Goal: Complete application form: Complete application form

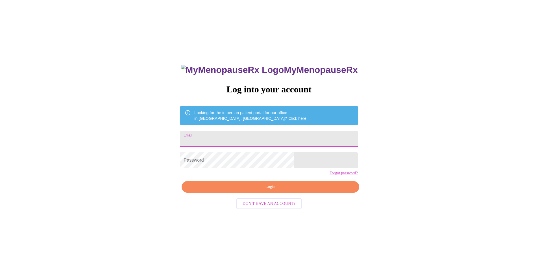
click at [223, 136] on input "Email" at bounding box center [269, 139] width 178 height 16
type input "[EMAIL_ADDRESS][DOMAIN_NAME]"
click at [269, 191] on span "Login" at bounding box center [270, 186] width 165 height 7
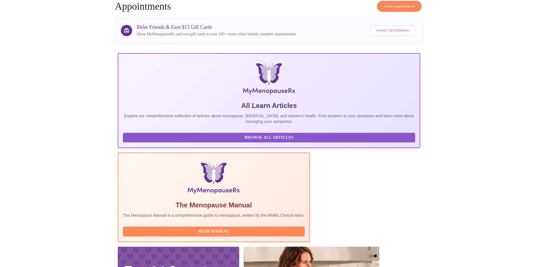
scroll to position [42, 0]
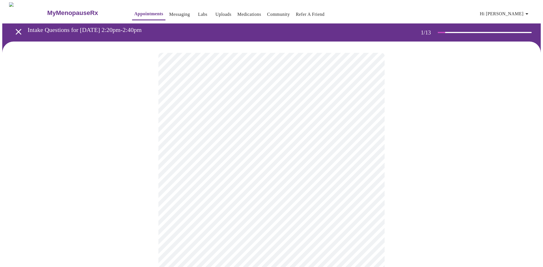
click at [369, 122] on body "MyMenopauseRx Appointments Messaging Labs Uploads Medications Community Refer a…" at bounding box center [271, 262] width 538 height 520
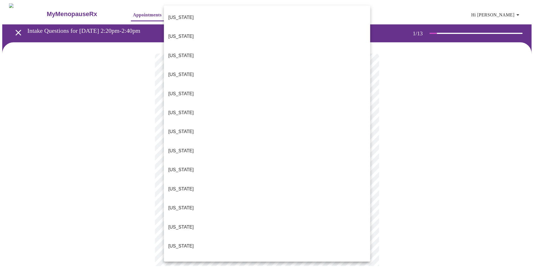
scroll to position [469, 0]
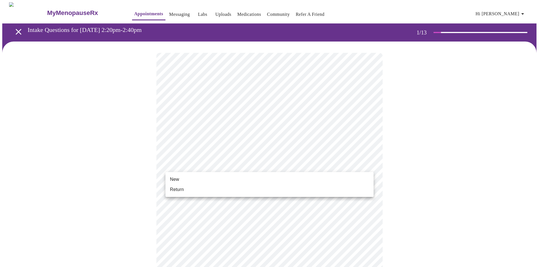
click at [330, 164] on body "MyMenopauseRx Appointments Messaging Labs Uploads Medications Community Refer a…" at bounding box center [271, 260] width 538 height 516
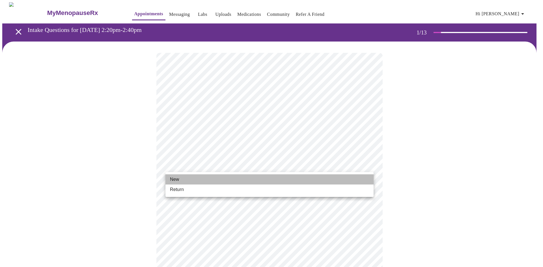
click at [213, 182] on li "New" at bounding box center [269, 179] width 208 height 10
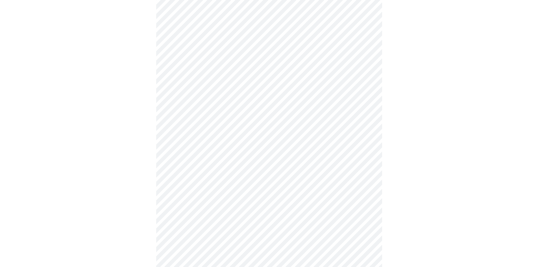
scroll to position [198, 0]
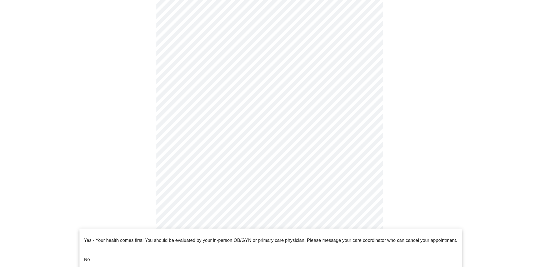
click at [343, 234] on body "MyMenopauseRx Appointments Messaging Labs Uploads Medications Community Refer a…" at bounding box center [271, 58] width 538 height 509
click at [107, 250] on li "No" at bounding box center [270, 259] width 382 height 19
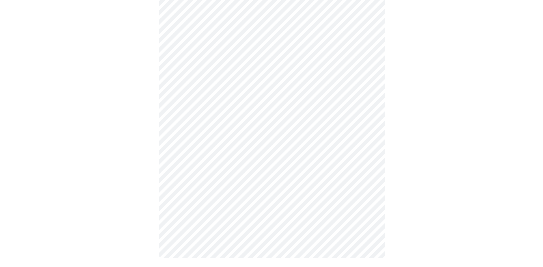
scroll to position [0, 0]
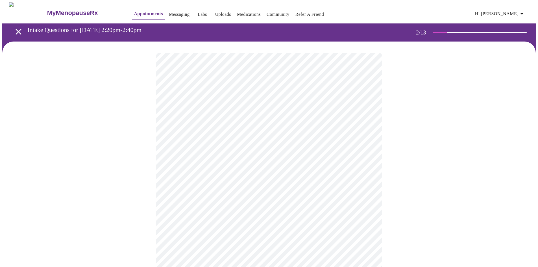
click at [281, 116] on body "MyMenopauseRx Appointments Messaging Labs Uploads Medications Community Refer a…" at bounding box center [269, 172] width 534 height 340
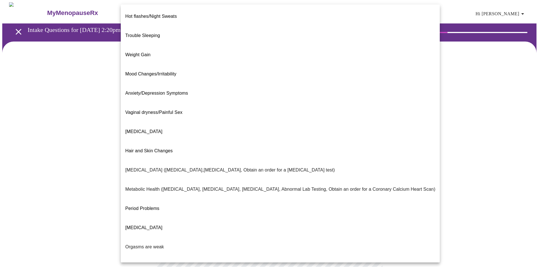
click at [444, 113] on div at bounding box center [271, 133] width 543 height 267
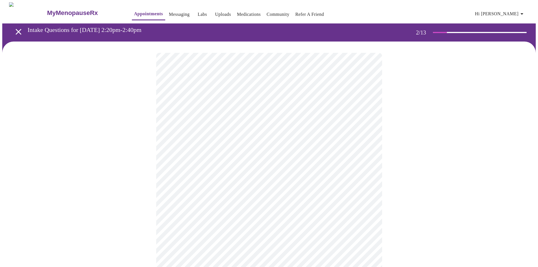
click at [367, 117] on body "MyMenopauseRx Appointments Messaging Labs Uploads Medications Community Refer a…" at bounding box center [269, 172] width 534 height 340
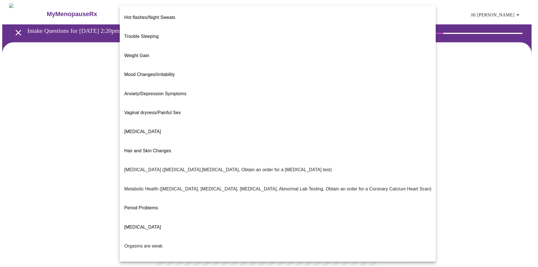
scroll to position [26, 0]
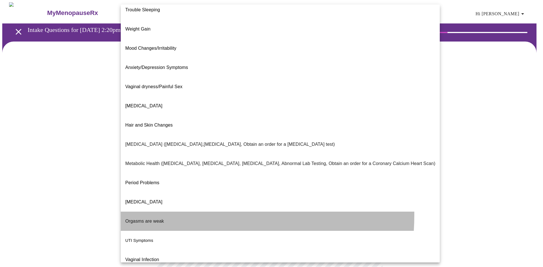
click at [150, 218] on p "Orgasms are weak" at bounding box center [144, 221] width 39 height 7
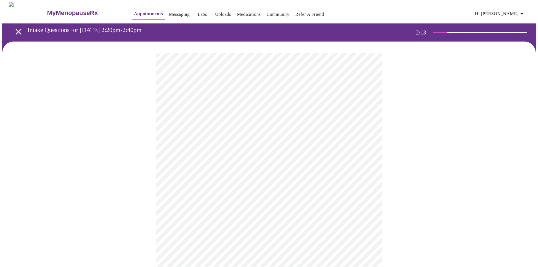
scroll to position [28, 0]
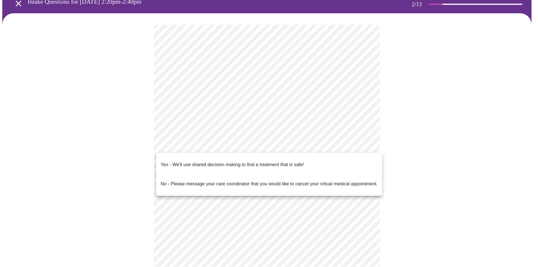
click at [363, 145] on body "MyMenopauseRx Appointments Messaging Labs Uploads Medications Community Refer a…" at bounding box center [269, 142] width 534 height 336
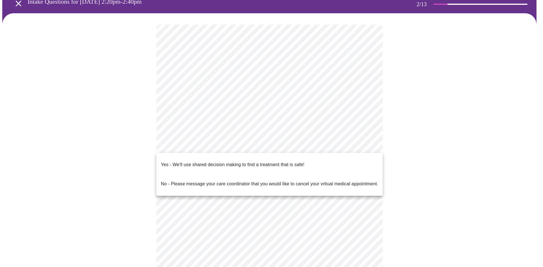
click at [298, 161] on p "Yes - We'll use shared decision making to find a treatment that is safe!" at bounding box center [232, 164] width 143 height 7
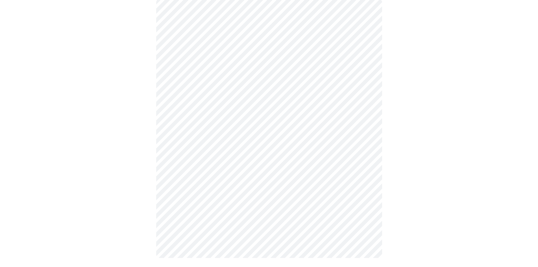
scroll to position [0, 0]
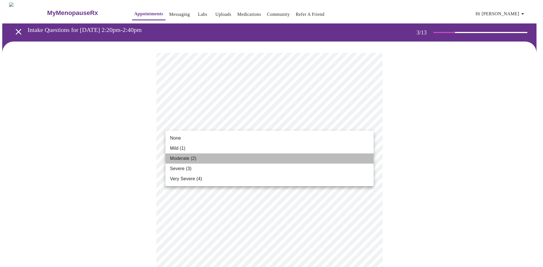
click at [179, 159] on span "Moderate (2)" at bounding box center [183, 158] width 26 height 7
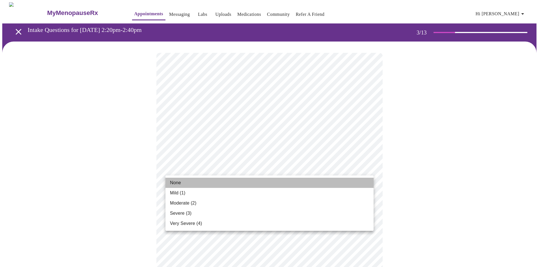
click at [187, 184] on li "None" at bounding box center [269, 183] width 208 height 10
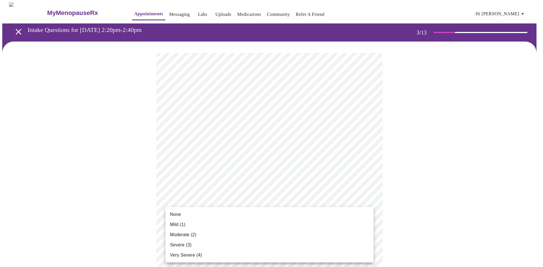
click at [183, 234] on span "Moderate (2)" at bounding box center [183, 235] width 26 height 7
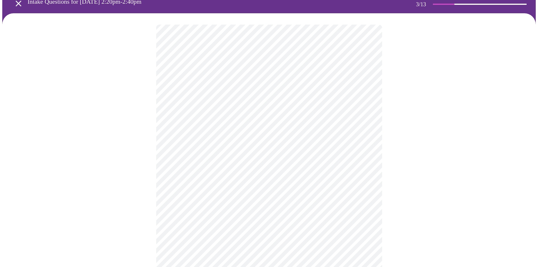
scroll to position [57, 0]
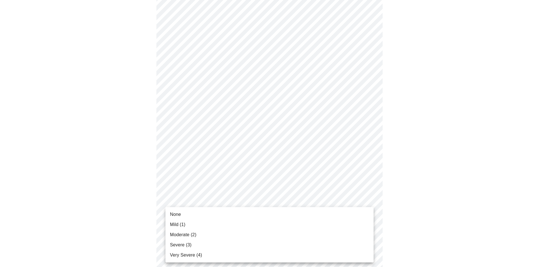
click at [197, 233] on li "Moderate (2)" at bounding box center [269, 235] width 208 height 10
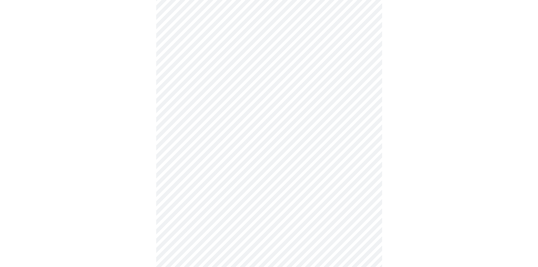
scroll to position [113, 0]
click at [271, 183] on body "MyMenopauseRx Appointments Messaging Labs Uploads Medications Community Refer a…" at bounding box center [269, 249] width 534 height 720
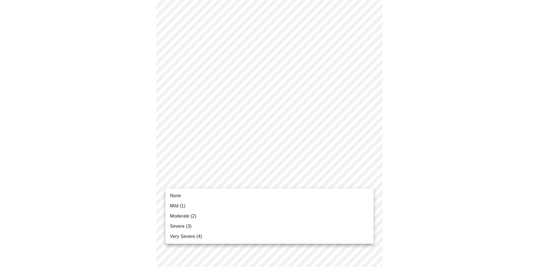
click at [192, 218] on span "Moderate (2)" at bounding box center [183, 216] width 26 height 7
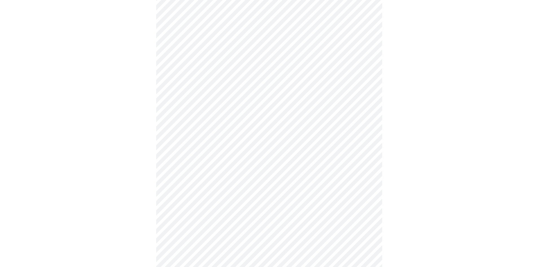
scroll to position [141, 0]
click at [240, 192] on body "MyMenopauseRx Appointments Messaging Labs Uploads Medications Community Refer a…" at bounding box center [269, 217] width 534 height 712
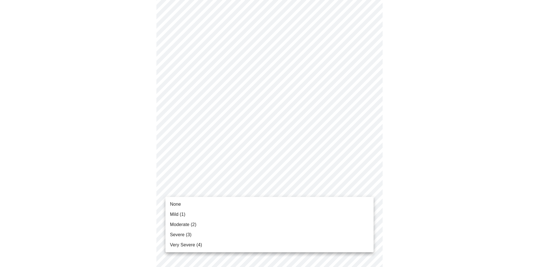
click at [197, 222] on li "Moderate (2)" at bounding box center [269, 225] width 208 height 10
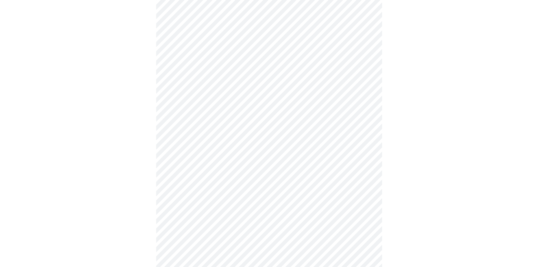
scroll to position [198, 0]
click at [256, 182] on body "MyMenopauseRx Appointments Messaging Labs Uploads Medications Community Refer a…" at bounding box center [269, 156] width 534 height 704
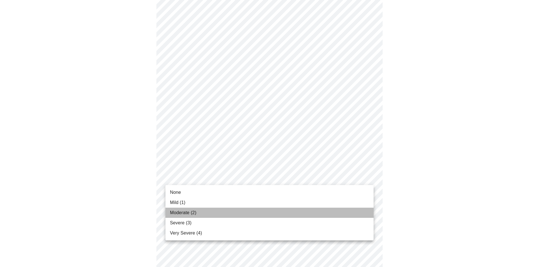
click at [197, 213] on li "Moderate (2)" at bounding box center [269, 213] width 208 height 10
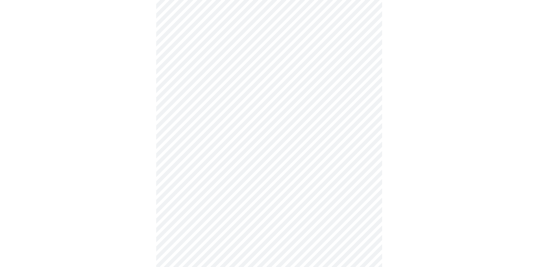
scroll to position [254, 0]
click at [254, 169] on body "MyMenopauseRx Appointments Messaging Labs Uploads Medications Community Refer a…" at bounding box center [269, 96] width 534 height 696
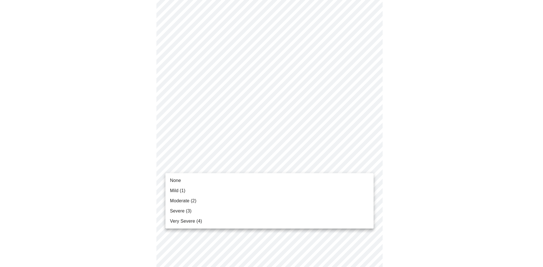
click at [201, 201] on li "Moderate (2)" at bounding box center [269, 201] width 208 height 10
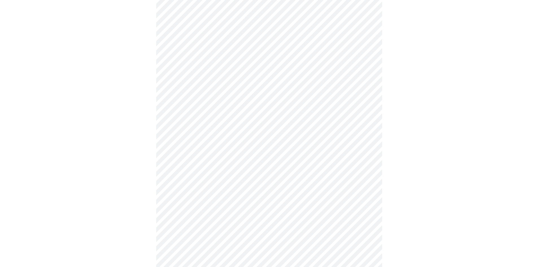
scroll to position [283, 0]
click at [201, 181] on body "MyMenopauseRx Appointments Messaging Labs Uploads Medications Community Refer a…" at bounding box center [269, 64] width 534 height 689
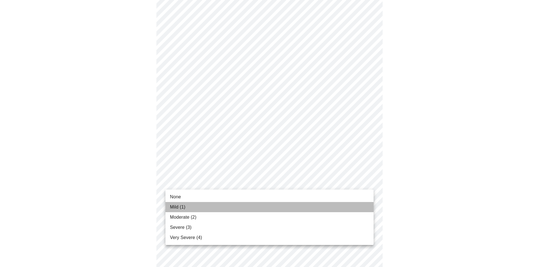
click at [175, 208] on span "Mild (1)" at bounding box center [178, 207] width 16 height 7
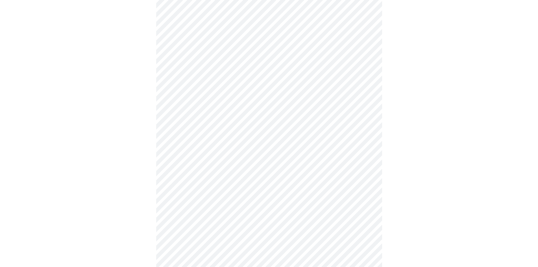
scroll to position [339, 0]
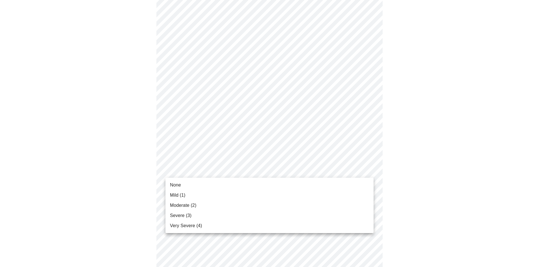
click at [195, 170] on body "MyMenopauseRx Appointments Messaging Labs Uploads Medications Community Refer a…" at bounding box center [271, 3] width 538 height 681
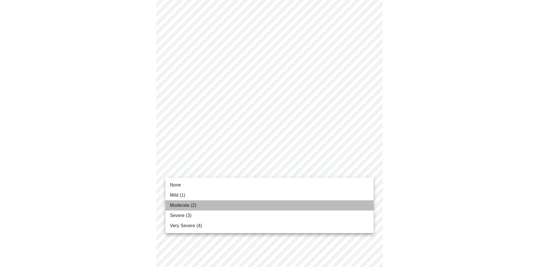
click at [179, 202] on span "Moderate (2)" at bounding box center [183, 205] width 26 height 7
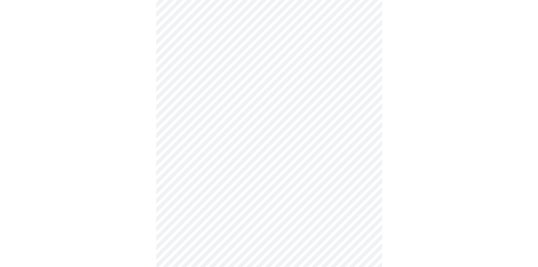
scroll to position [367, 0]
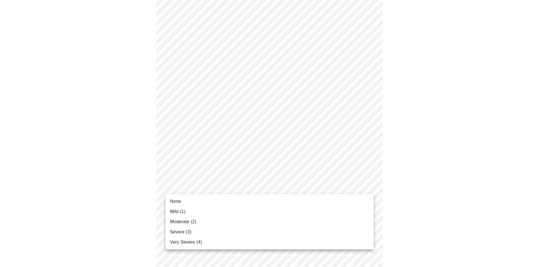
click at [192, 211] on li "Mild (1)" at bounding box center [269, 212] width 208 height 10
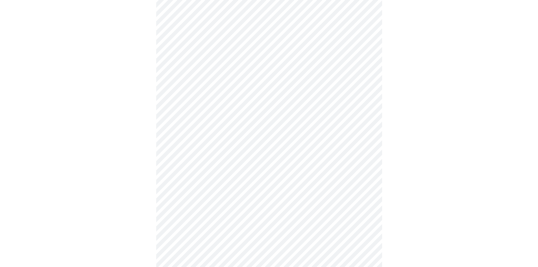
scroll to position [396, 0]
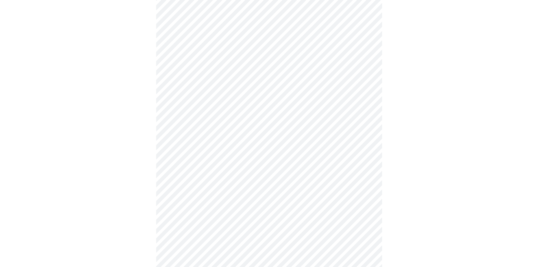
scroll to position [141, 0]
click at [261, 181] on body "MyMenopauseRx Appointments Messaging Labs Uploads Medications Community Refer a…" at bounding box center [269, 128] width 534 height 535
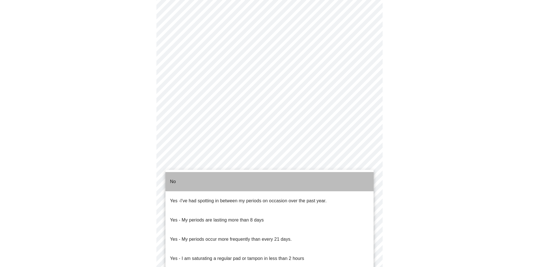
click at [224, 179] on li "No" at bounding box center [269, 181] width 208 height 19
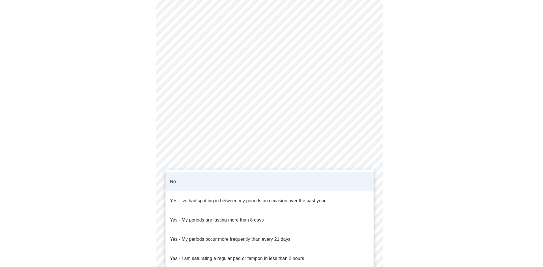
click at [243, 187] on body "MyMenopauseRx Appointments Messaging Labs Uploads Medications Community Refer a…" at bounding box center [271, 127] width 538 height 532
click at [206, 179] on li "No" at bounding box center [269, 181] width 208 height 19
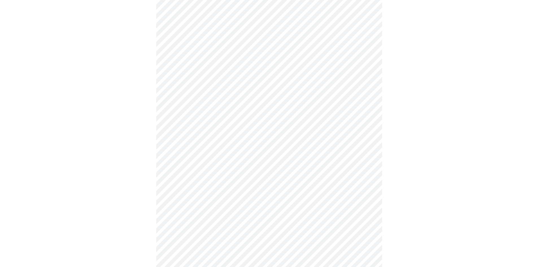
scroll to position [198, 0]
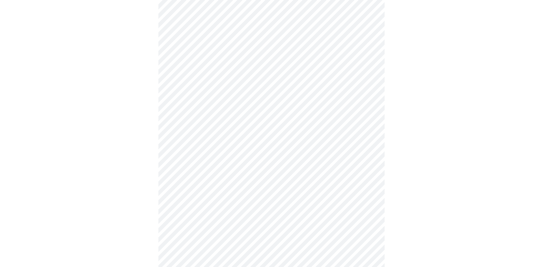
click at [220, 166] on body "MyMenopauseRx Appointments Messaging Labs Uploads Medications Community Refer a…" at bounding box center [271, 70] width 538 height 532
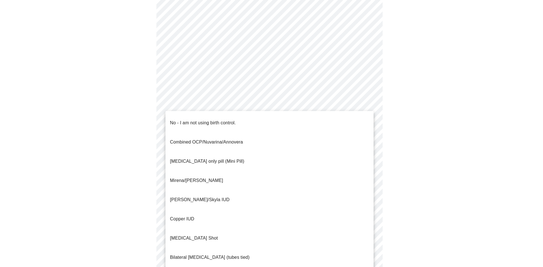
click at [206, 120] on p "No - I am not using birth control." at bounding box center [203, 123] width 66 height 7
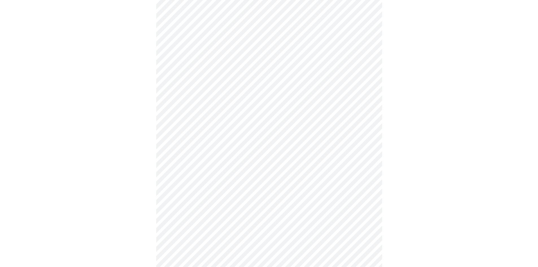
scroll to position [226, 0]
click at [237, 178] on body "MyMenopauseRx Appointments Messaging Labs Uploads Medications Community Refer a…" at bounding box center [269, 40] width 534 height 528
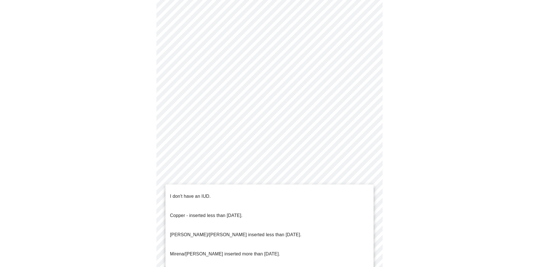
click at [202, 188] on li "I don't have an IUD." at bounding box center [269, 196] width 208 height 19
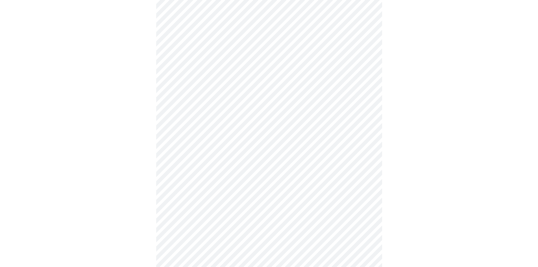
click at [252, 219] on body "MyMenopauseRx Appointments Messaging Labs Uploads Medications Community Refer a…" at bounding box center [269, 38] width 534 height 525
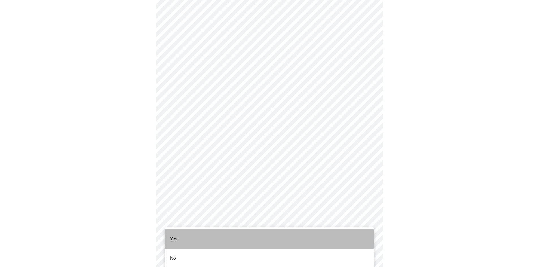
click at [205, 234] on li "Yes" at bounding box center [269, 239] width 208 height 19
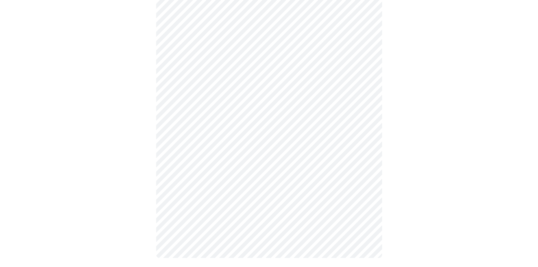
scroll to position [0, 0]
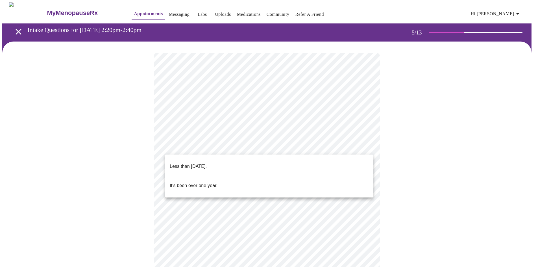
click at [185, 147] on body "MyMenopauseRx Appointments Messaging Labs Uploads Medications Community Refer a…" at bounding box center [269, 204] width 534 height 405
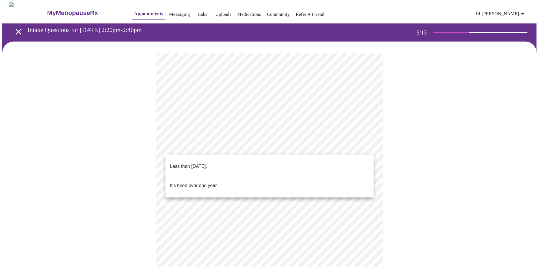
click at [184, 157] on li "Less than [DATE]." at bounding box center [269, 166] width 208 height 19
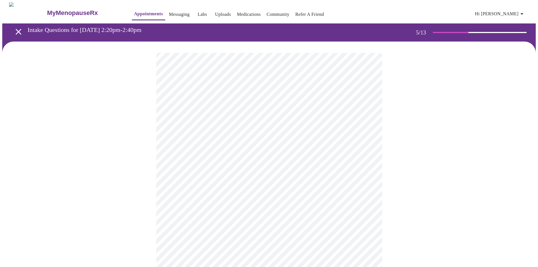
click at [413, 164] on div at bounding box center [269, 223] width 534 height 363
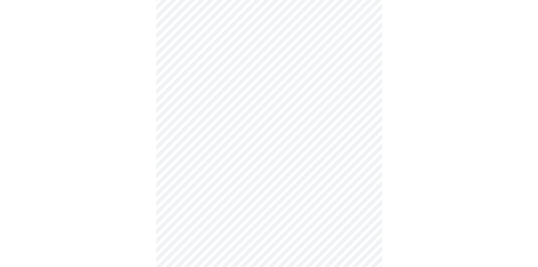
click at [470, 168] on div at bounding box center [269, 154] width 534 height 338
click at [408, 150] on div at bounding box center [269, 120] width 534 height 326
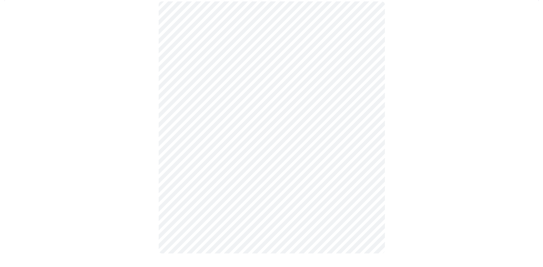
scroll to position [0, 0]
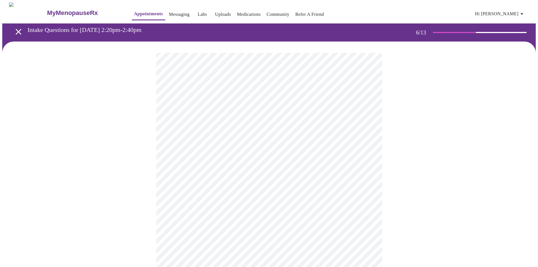
click at [196, 166] on body "MyMenopauseRx Appointments Messaging Labs Uploads Medications Community Refer a…" at bounding box center [269, 153] width 534 height 302
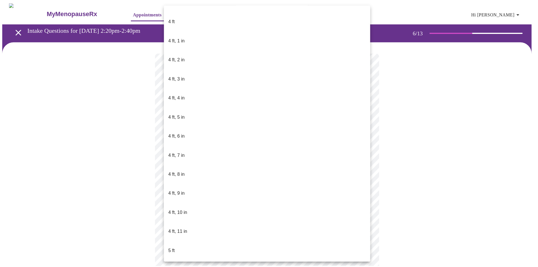
scroll to position [254, 0]
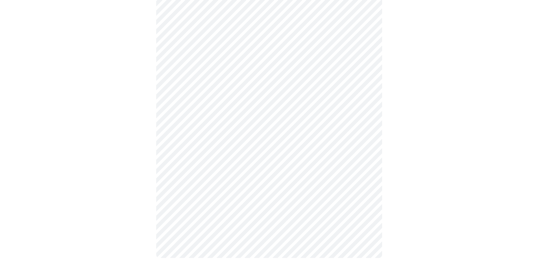
scroll to position [0, 0]
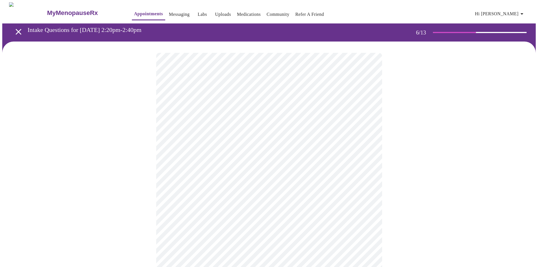
click at [436, 175] on div at bounding box center [269, 165] width 534 height 247
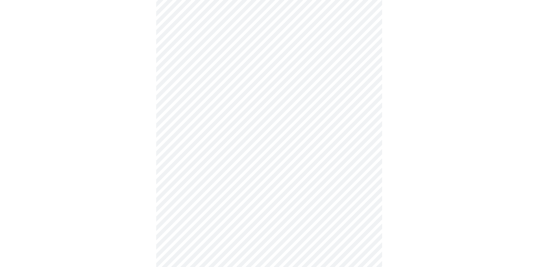
scroll to position [1385, 0]
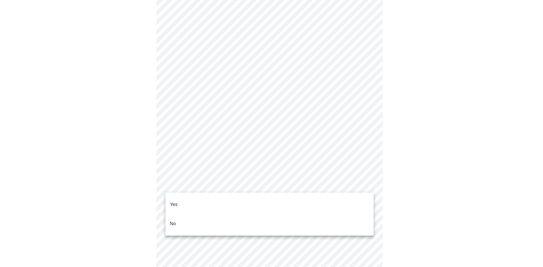
click at [205, 198] on li "Yes" at bounding box center [269, 204] width 208 height 19
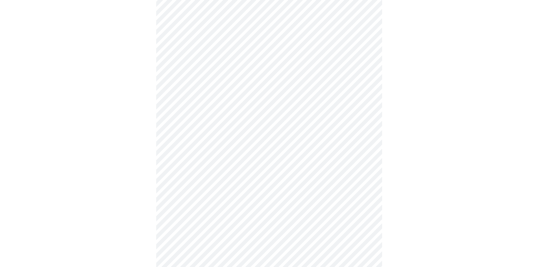
scroll to position [1413, 0]
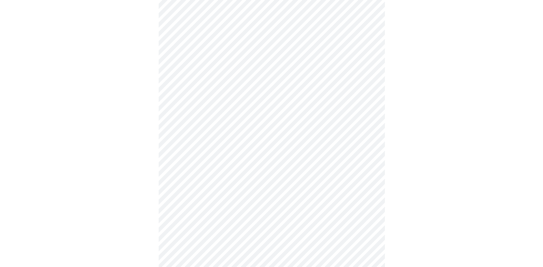
scroll to position [283, 0]
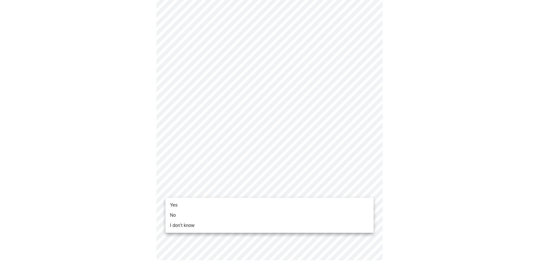
click at [183, 202] on li "Yes" at bounding box center [269, 205] width 208 height 10
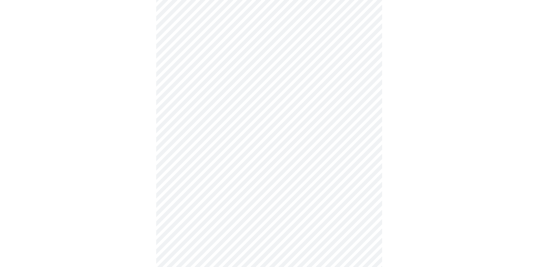
scroll to position [1464, 0]
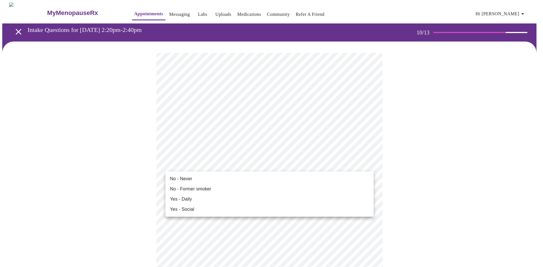
click at [187, 176] on span "No - Never" at bounding box center [181, 179] width 22 height 7
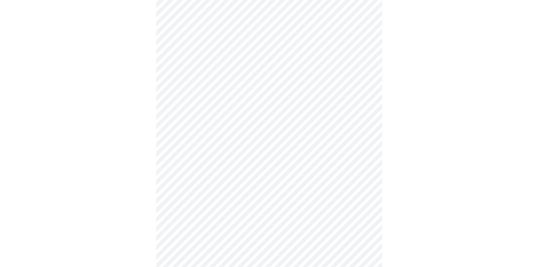
scroll to position [367, 0]
click at [304, 209] on body "MyMenopauseRx Appointments Messaging Labs Uploads Medications Community Refer a…" at bounding box center [269, 5] width 534 height 741
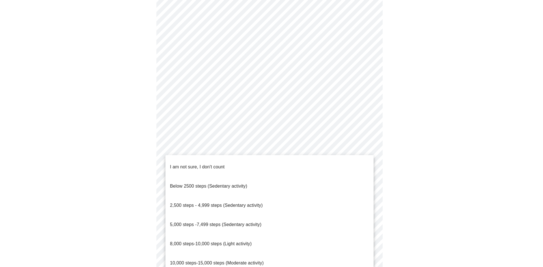
click at [263, 261] on span "10,000 steps-15,000 steps (Moderate activity)" at bounding box center [217, 263] width 94 height 5
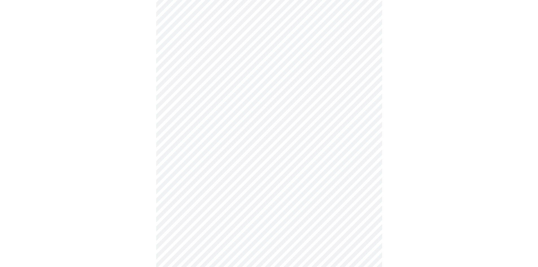
click at [406, 196] on div at bounding box center [269, 23] width 534 height 698
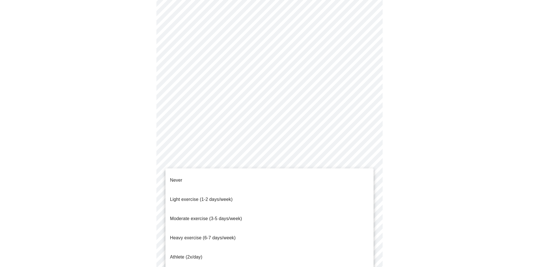
click at [236, 216] on span "Moderate exercise (3-5 days/week)" at bounding box center [206, 218] width 72 height 5
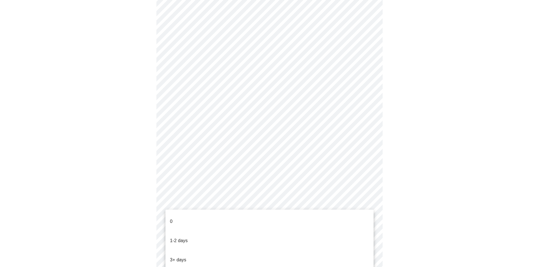
click at [178, 237] on p "1-2 days" at bounding box center [179, 240] width 18 height 7
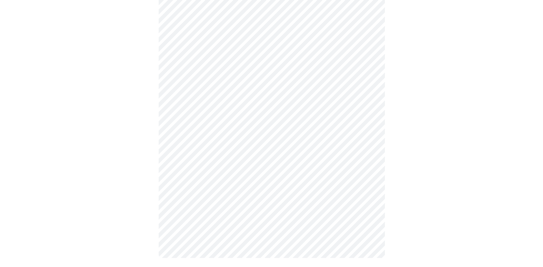
scroll to position [0, 0]
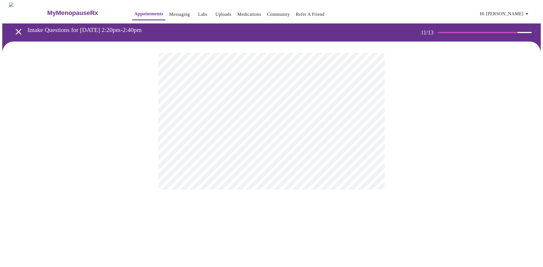
click at [429, 118] on div at bounding box center [271, 121] width 538 height 159
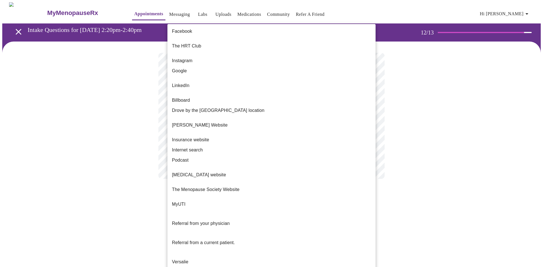
click at [222, 115] on body "MyMenopauseRx Appointments Messaging Labs Uploads Medications Community Refer a…" at bounding box center [271, 96] width 538 height 188
click at [241, 185] on li "The Menopause Society Website" at bounding box center [271, 190] width 208 height 10
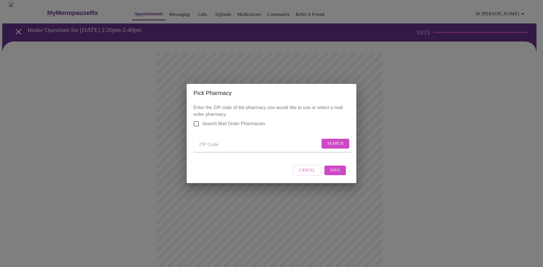
click at [215, 143] on input "Send a message to your care team" at bounding box center [259, 144] width 121 height 9
type input "76093"
click at [333, 141] on span "Search" at bounding box center [335, 143] width 16 height 7
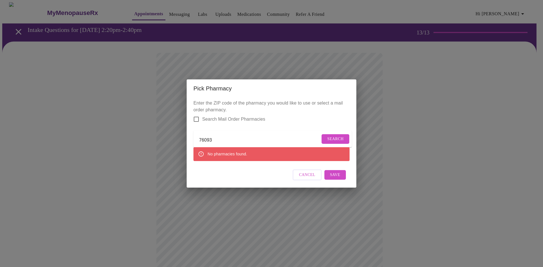
click at [197, 114] on input "Search Mail Order Pharmacies" at bounding box center [196, 119] width 12 height 12
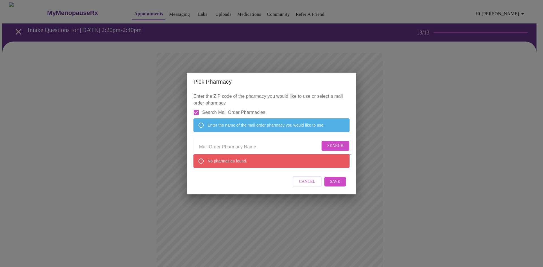
click at [225, 147] on input "Send a message to your care team" at bounding box center [259, 146] width 121 height 9
click at [198, 107] on input "Search Mail Order Pharmacies" at bounding box center [196, 113] width 12 height 12
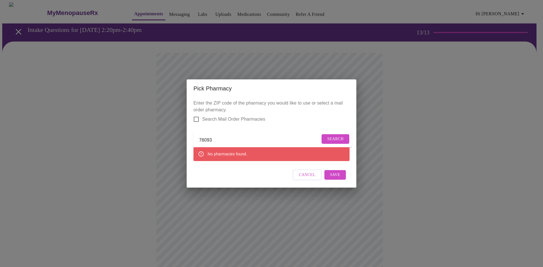
click at [213, 139] on input "76093" at bounding box center [259, 140] width 121 height 9
click at [197, 117] on input "Search Mail Order Pharmacies" at bounding box center [196, 119] width 12 height 12
checkbox input "true"
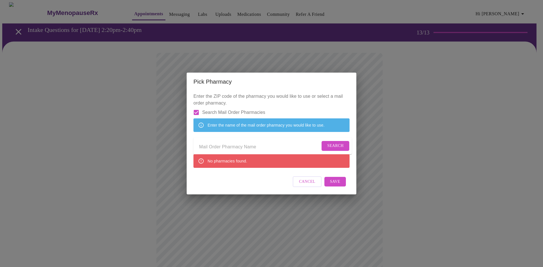
click at [322, 146] on button "Search" at bounding box center [335, 146] width 28 height 10
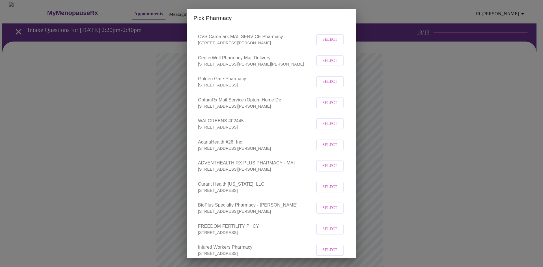
scroll to position [57, 0]
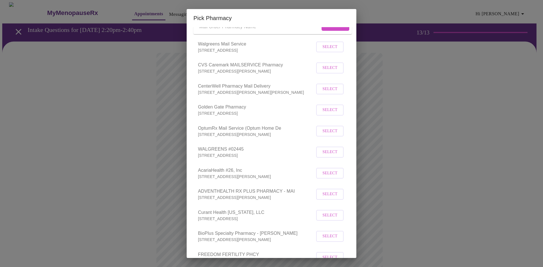
click at [251, 31] on input "Send a message to your care team" at bounding box center [259, 26] width 121 height 9
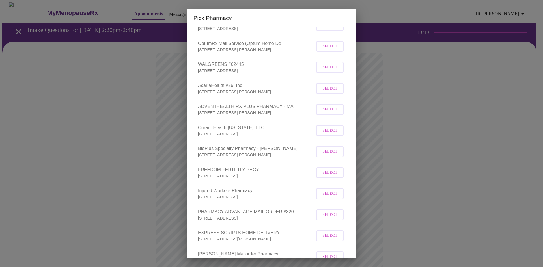
scroll to position [170, 0]
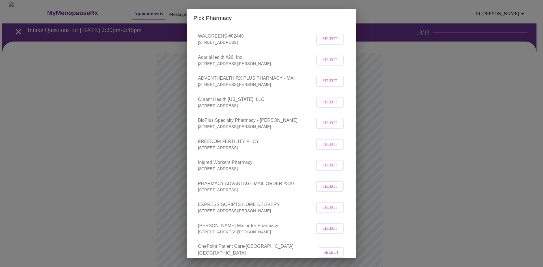
click at [483, 116] on div "Pick Pharmacy Enter the ZIP code of the pharmacy you would like to use or selec…" at bounding box center [271, 133] width 543 height 267
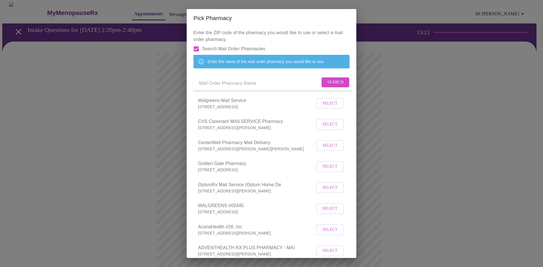
click at [211, 88] on input "Send a message to your care team" at bounding box center [259, 83] width 121 height 9
type input "walmart"
click at [327, 86] on span "Search" at bounding box center [335, 82] width 16 height 7
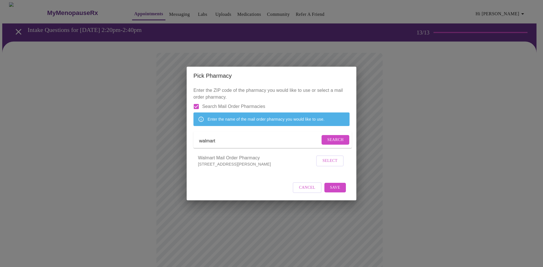
click at [195, 101] on input "Search Mail Order Pharmacies" at bounding box center [196, 107] width 12 height 12
checkbox input "false"
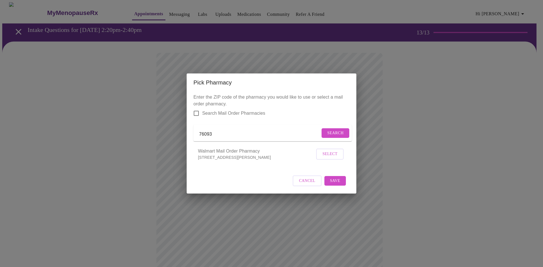
click at [217, 130] on input "76093" at bounding box center [259, 134] width 121 height 9
click at [333, 130] on span "Search" at bounding box center [335, 133] width 16 height 7
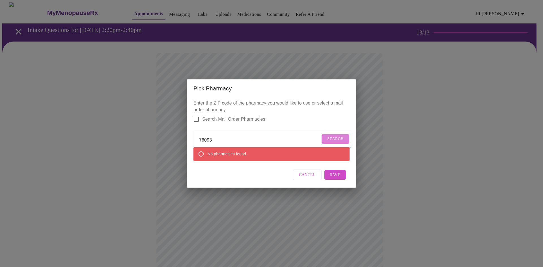
click at [329, 136] on span "Search" at bounding box center [335, 139] width 16 height 7
click at [214, 137] on input "76093" at bounding box center [264, 140] width 131 height 9
type input "76033"
click at [327, 136] on span "Search" at bounding box center [335, 139] width 16 height 7
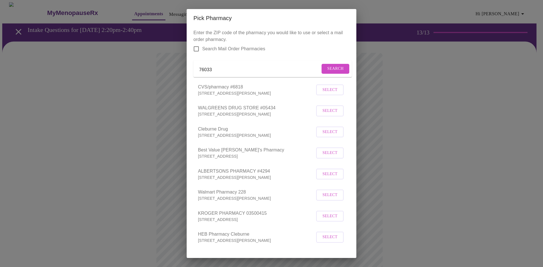
click at [332, 199] on span "Select" at bounding box center [329, 195] width 15 height 7
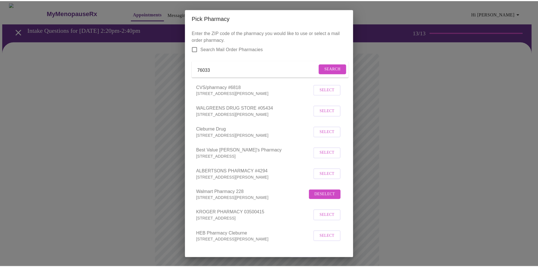
scroll to position [26, 0]
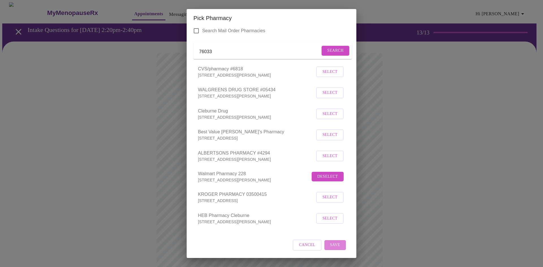
click at [331, 241] on button "Save" at bounding box center [334, 245] width 21 height 10
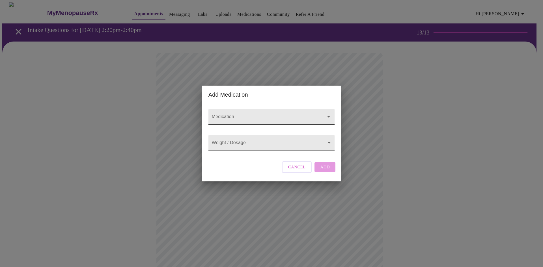
click at [240, 114] on input "Medication" at bounding box center [263, 119] width 105 height 10
type input "[MEDICAL_DATA]"
click at [241, 162] on div "Medication Weight / Dosage ​ Cancel Add" at bounding box center [271, 142] width 131 height 77
click at [231, 146] on body "MyMenopauseRx Appointments Messaging Labs Uploads Medications Community Refer a…" at bounding box center [271, 214] width 538 height 425
click at [241, 157] on div at bounding box center [271, 133] width 543 height 267
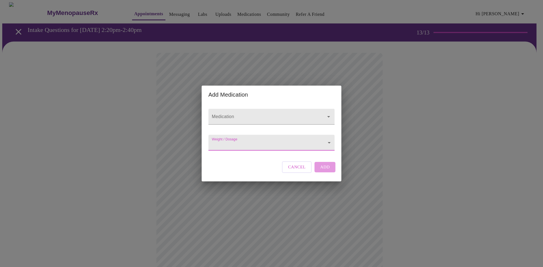
click at [293, 170] on span "Cancel" at bounding box center [297, 166] width 18 height 7
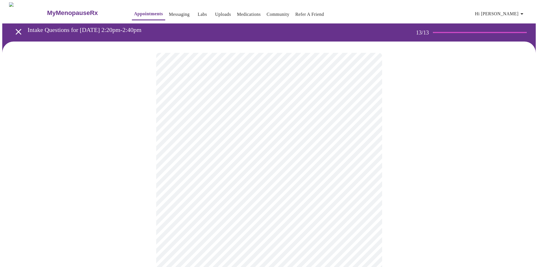
click at [143, 135] on div at bounding box center [269, 235] width 534 height 386
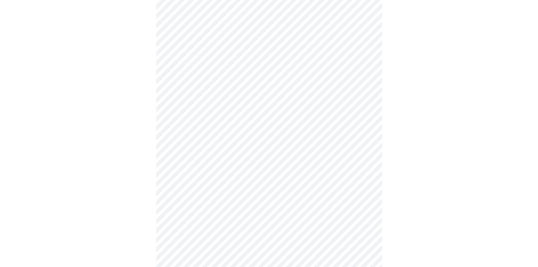
scroll to position [158, 0]
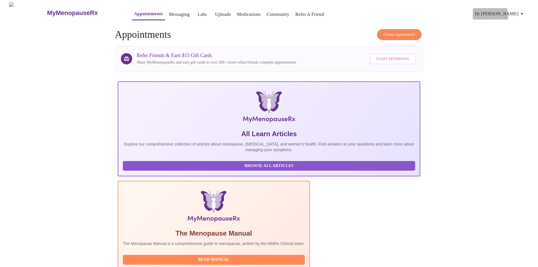
click at [509, 13] on span "Hi [PERSON_NAME]" at bounding box center [500, 14] width 50 height 8
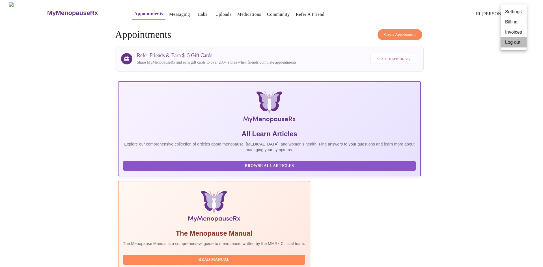
click at [511, 44] on li "Log out" at bounding box center [513, 42] width 26 height 10
